Goal: Information Seeking & Learning: Learn about a topic

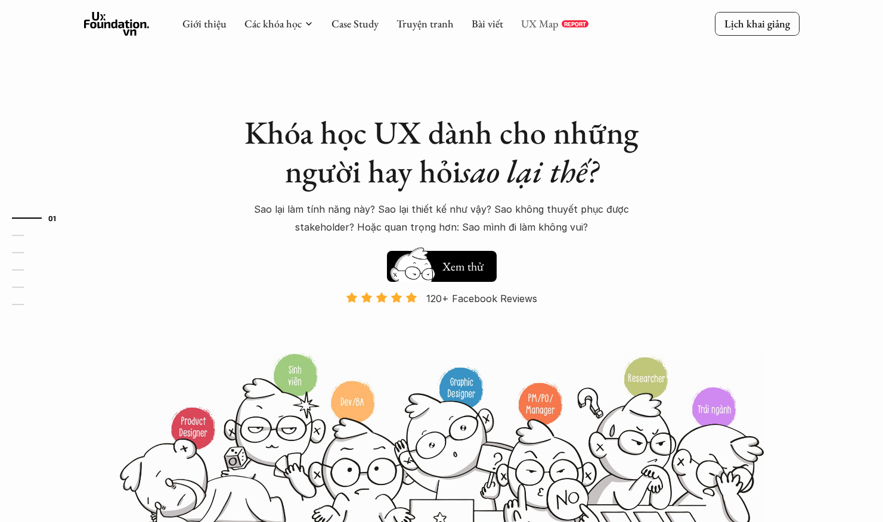
click at [522, 21] on link "UX Map" at bounding box center [540, 24] width 38 height 14
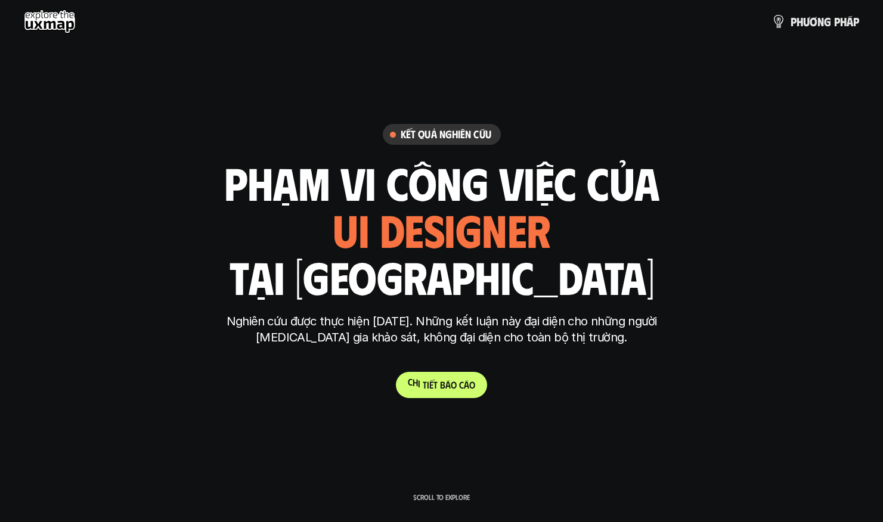
click at [448, 376] on link "C h i t i ế t b á o c á o" at bounding box center [441, 385] width 91 height 26
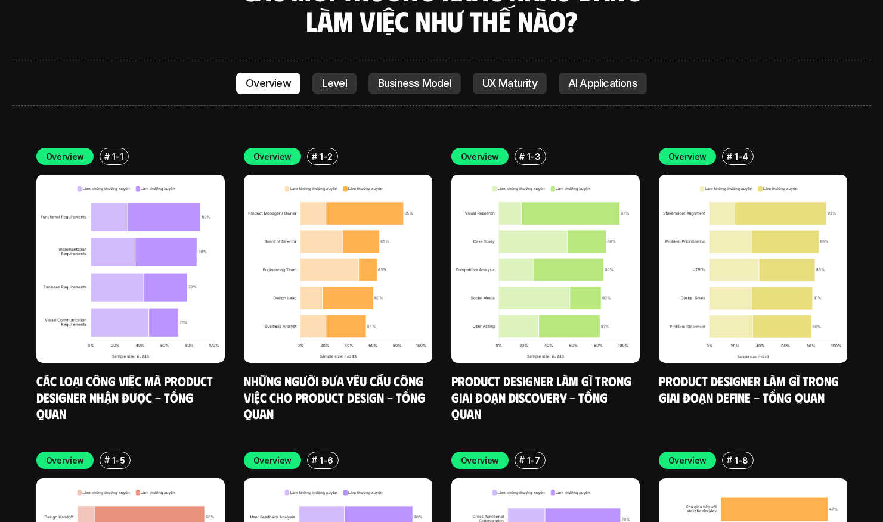
scroll to position [3391, 0]
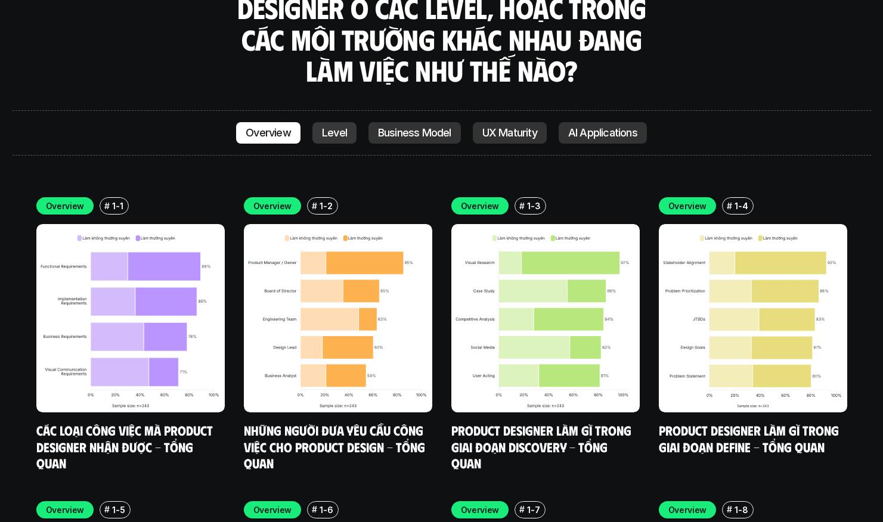
click at [333, 122] on link "Level" at bounding box center [334, 132] width 44 height 21
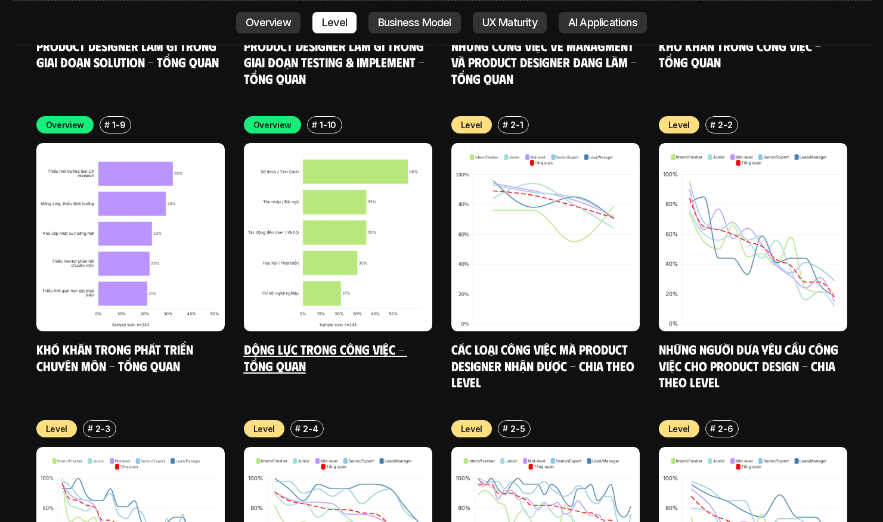
click at [303, 341] on link "Động lực trong công việc - Tổng quan" at bounding box center [325, 357] width 163 height 33
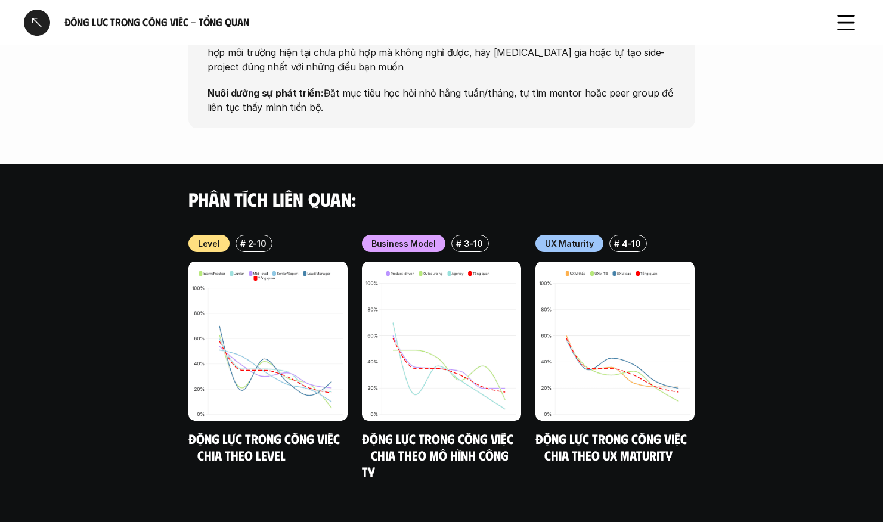
scroll to position [1155, 0]
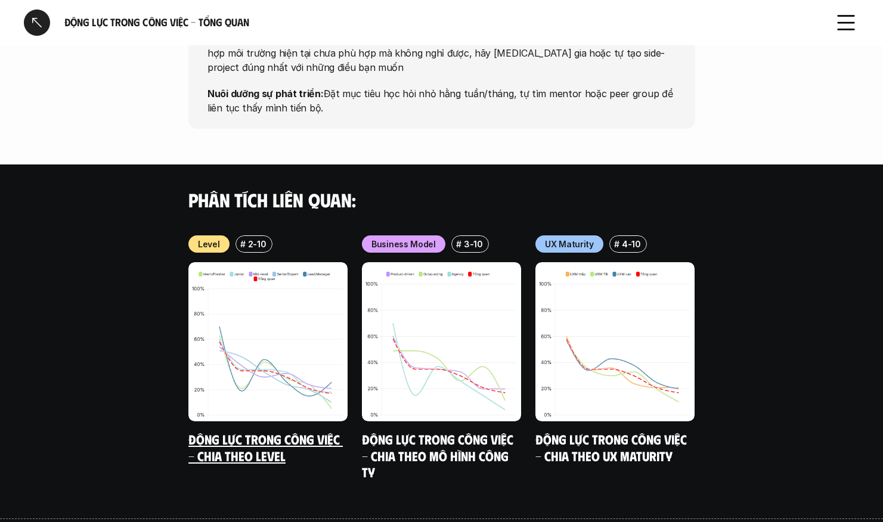
click at [214, 431] on link "Động lực trong công việc - Chia theo Level" at bounding box center [265, 447] width 154 height 33
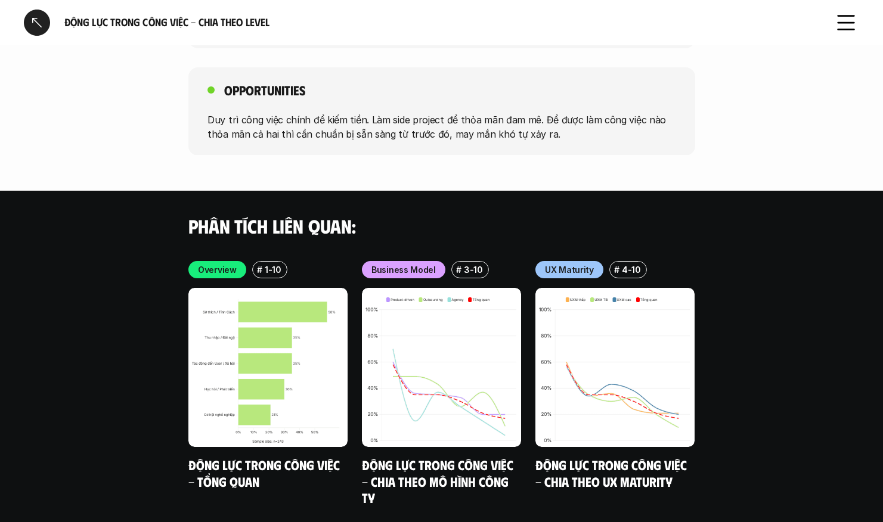
scroll to position [3511, 0]
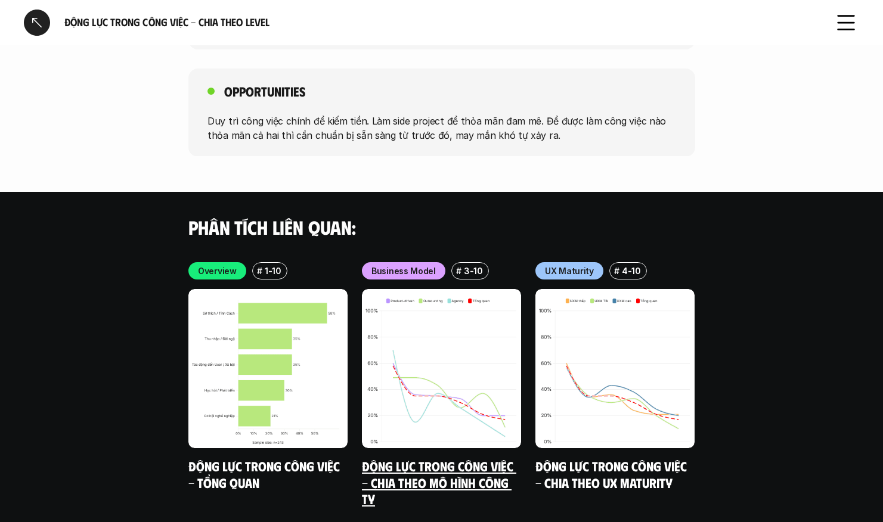
click at [517, 396] on img at bounding box center [441, 368] width 159 height 159
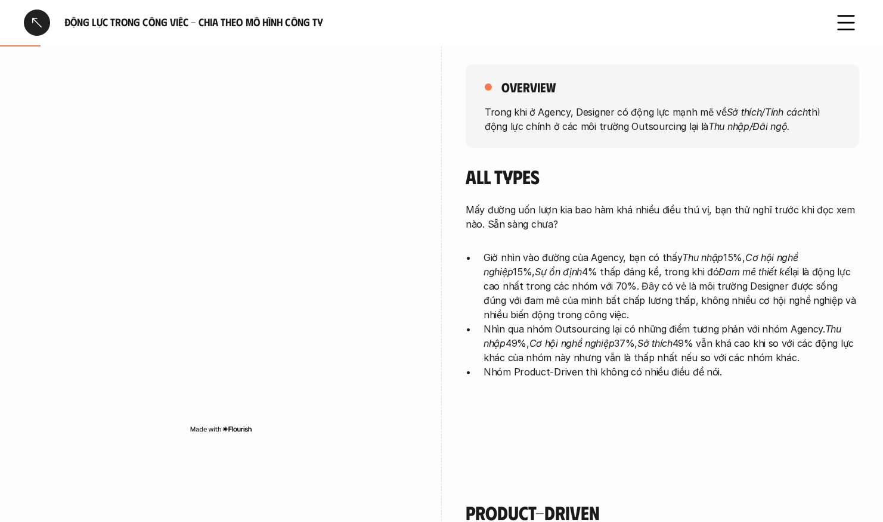
scroll to position [154, 0]
